Goal: Use online tool/utility: Utilize a website feature to perform a specific function

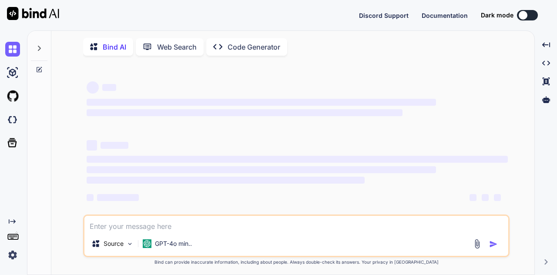
click at [237, 48] on p "Code Generator" at bounding box center [253, 47] width 53 height 10
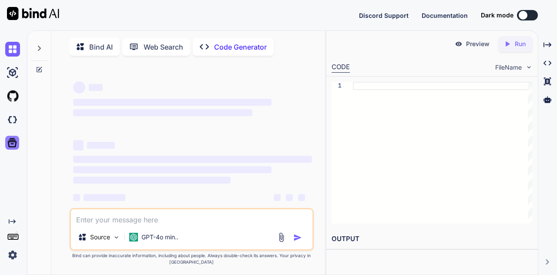
click at [12, 146] on icon at bounding box center [12, 143] width 12 height 12
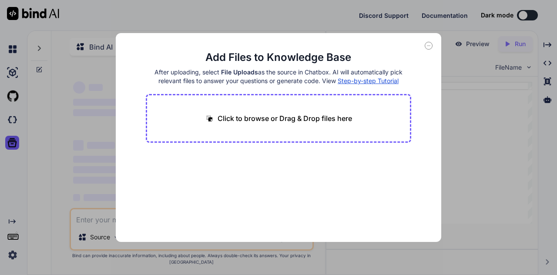
click at [429, 43] on icon at bounding box center [429, 46] width 8 height 8
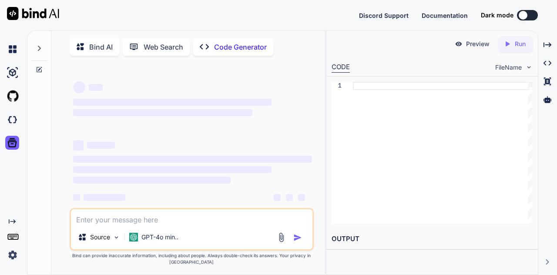
click at [10, 237] on icon at bounding box center [13, 236] width 12 height 12
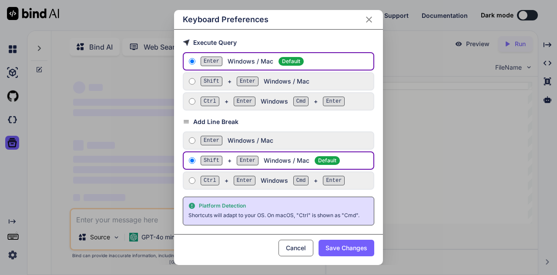
click at [367, 18] on icon "Close" at bounding box center [369, 19] width 10 height 10
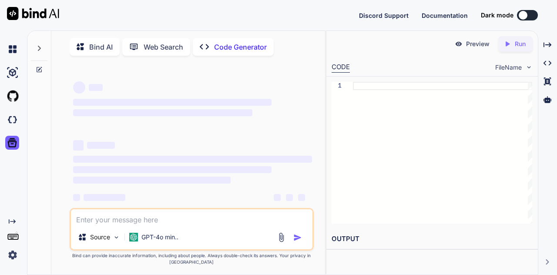
click at [14, 255] on img at bounding box center [12, 254] width 15 height 15
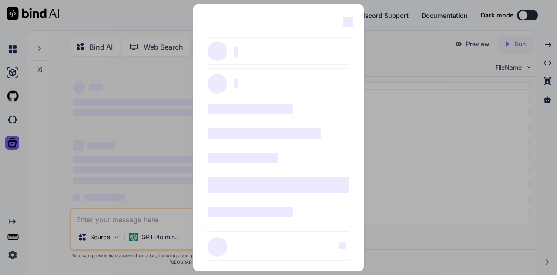
click at [140, 20] on div "‌ ‌ ‌ ‌ ‌ ‌ ‌ ‌ ‌ ‌ ‌ ‌ ‌ ‌ ‌" at bounding box center [278, 137] width 557 height 275
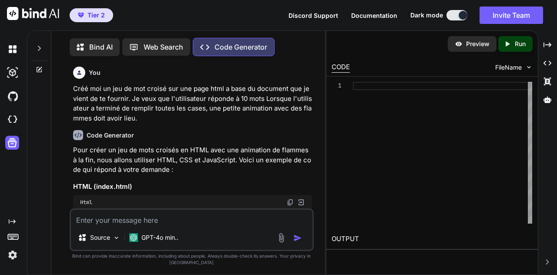
type textarea "x"
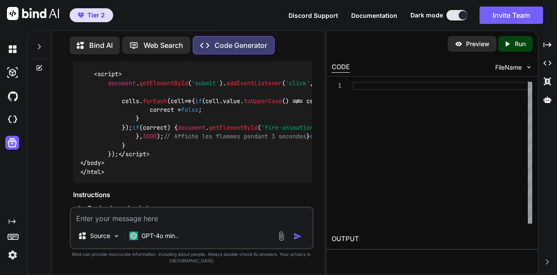
scroll to position [1451, 0]
click at [380, 17] on span "Documentation" at bounding box center [374, 15] width 46 height 7
click at [16, 47] on img at bounding box center [12, 49] width 15 height 15
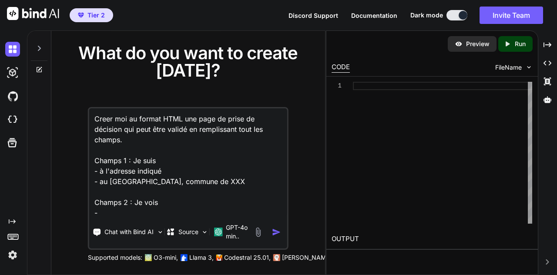
scroll to position [1, 0]
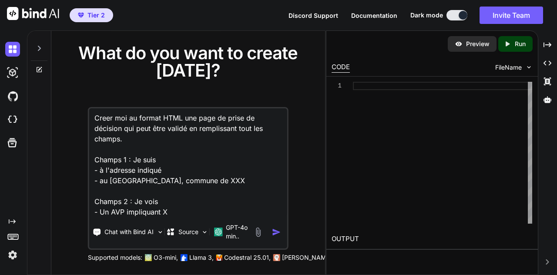
type textarea "Creer moi au format HTML une page de prise de décision qui peut être validé en …"
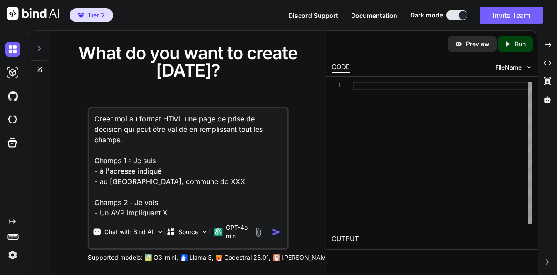
drag, startPoint x: 178, startPoint y: 214, endPoint x: 58, endPoint y: 82, distance: 178.6
click at [58, 82] on div "What do you want to create [DATE]? Creer moi au format HTML une page de prise d…" at bounding box center [188, 153] width 274 height 244
